Goal: Navigation & Orientation: Go to known website

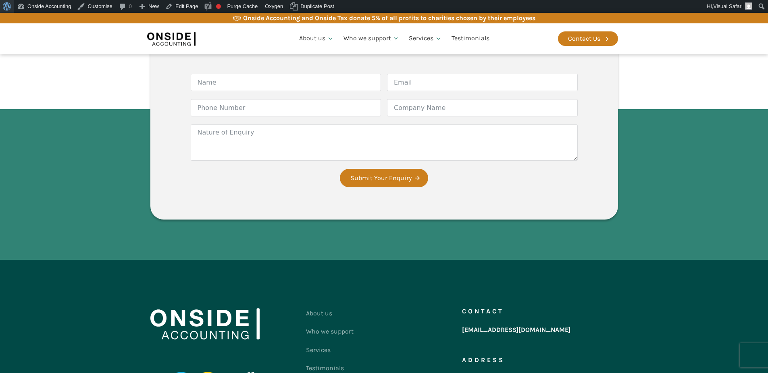
scroll to position [1482, 0]
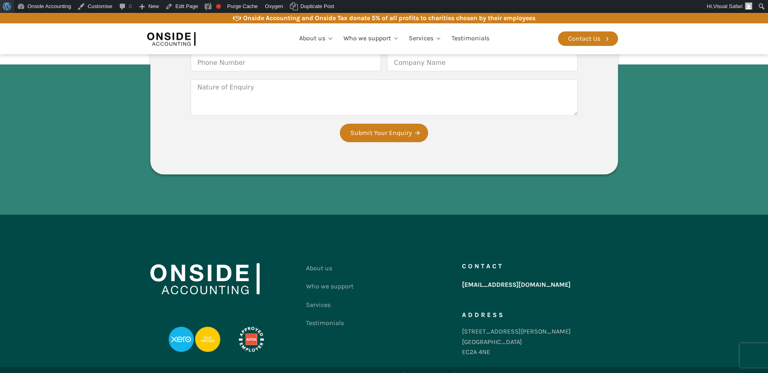
click at [4, 4] on span "Toolbar" at bounding box center [6, 5] width 6 height 11
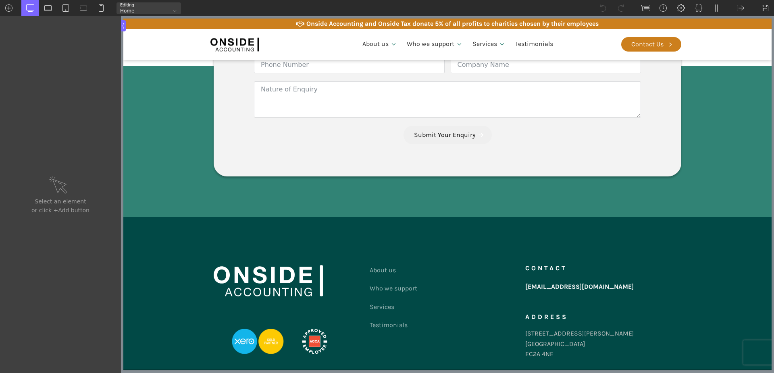
scroll to position [1526, 0]
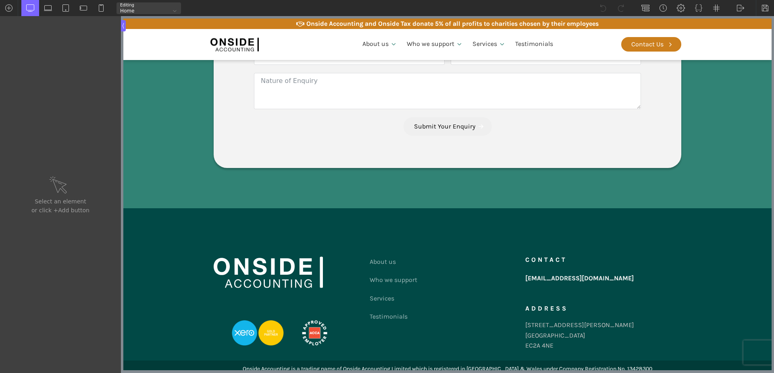
click at [153, 5] on div "Home" at bounding box center [149, 8] width 65 height 12
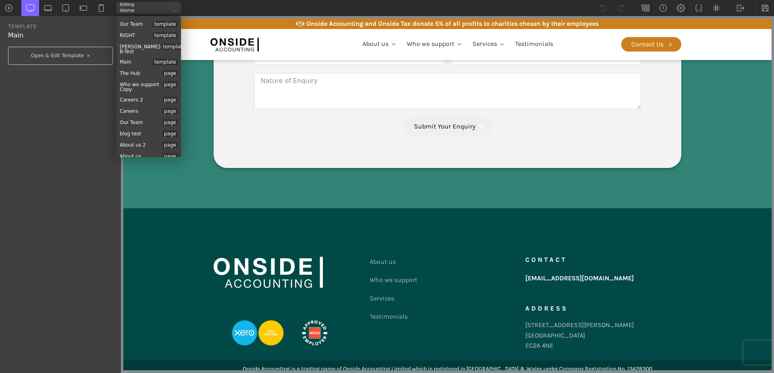
scroll to position [0, 0]
